Goal: Find specific page/section: Find specific page/section

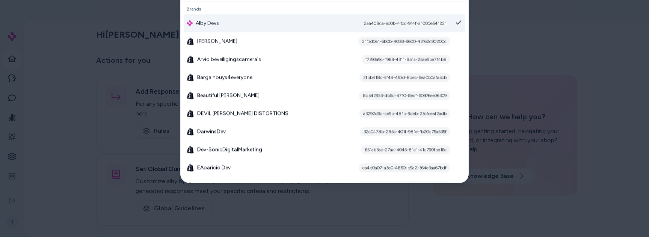
type input "***"
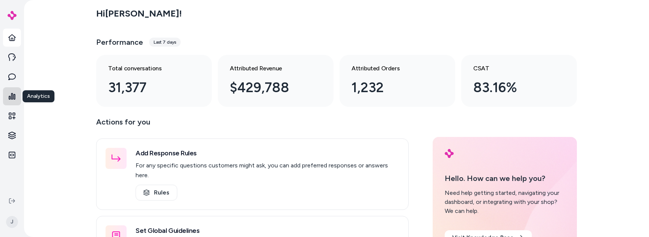
click at [13, 92] on link "Analytics" at bounding box center [12, 96] width 18 height 18
